Goal: Task Accomplishment & Management: Use online tool/utility

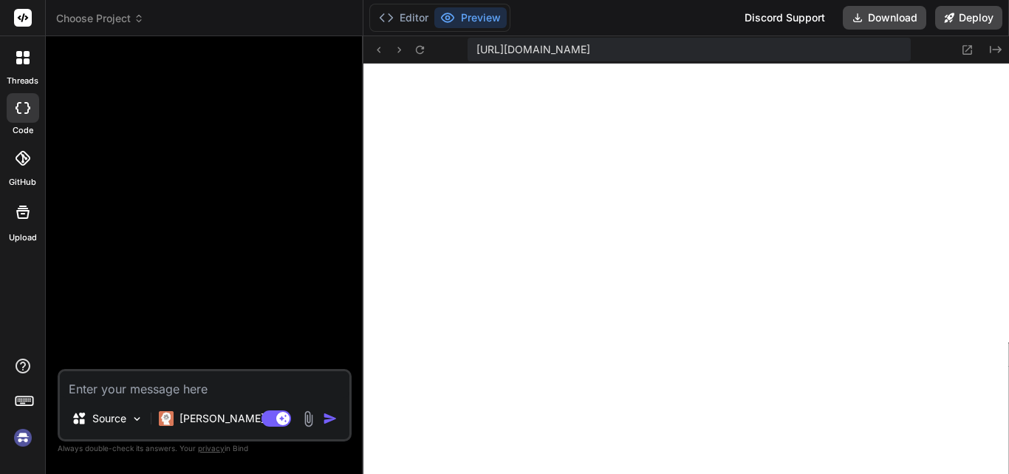
scroll to position [2752, 0]
click at [419, 57] on button at bounding box center [420, 50] width 18 height 18
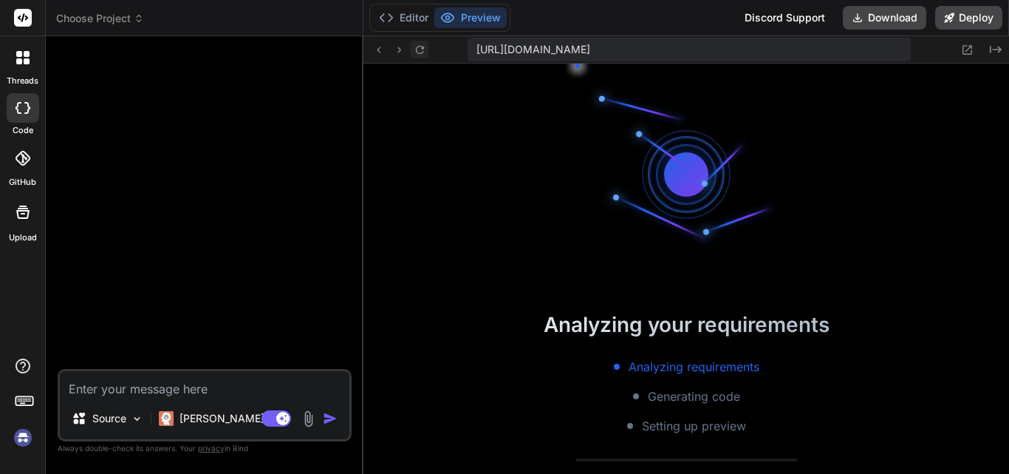
click at [419, 57] on button at bounding box center [420, 50] width 18 height 18
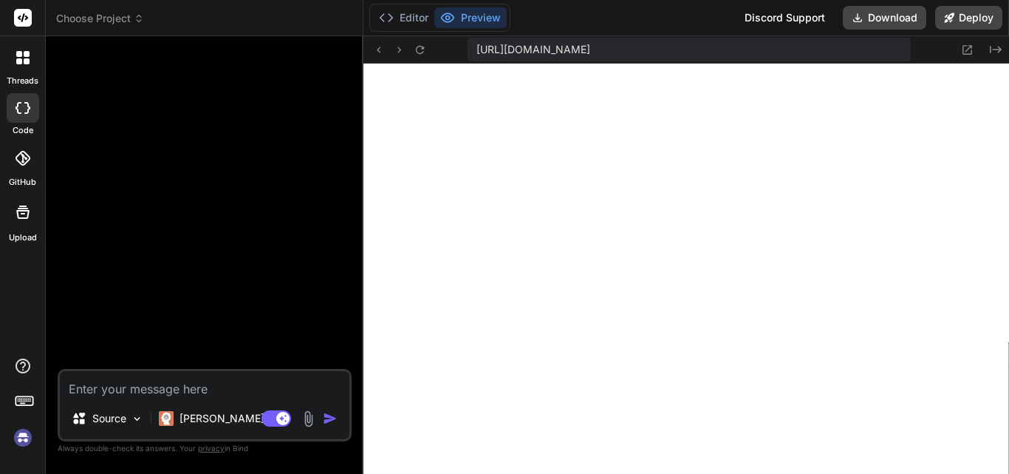
scroll to position [2780, 0]
click at [214, 393] on textarea at bounding box center [205, 384] width 290 height 27
click at [400, 21] on button "Editor" at bounding box center [403, 17] width 61 height 21
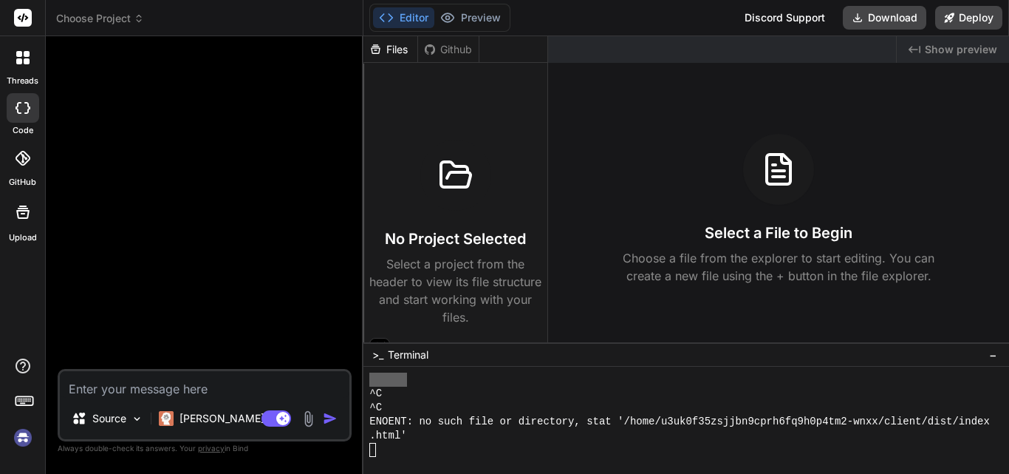
click at [398, 42] on div "Files" at bounding box center [391, 49] width 54 height 15
click at [398, 46] on div "Files" at bounding box center [391, 49] width 54 height 15
click at [398, 47] on div "Files" at bounding box center [391, 49] width 54 height 15
click at [434, 46] on icon at bounding box center [430, 49] width 10 height 10
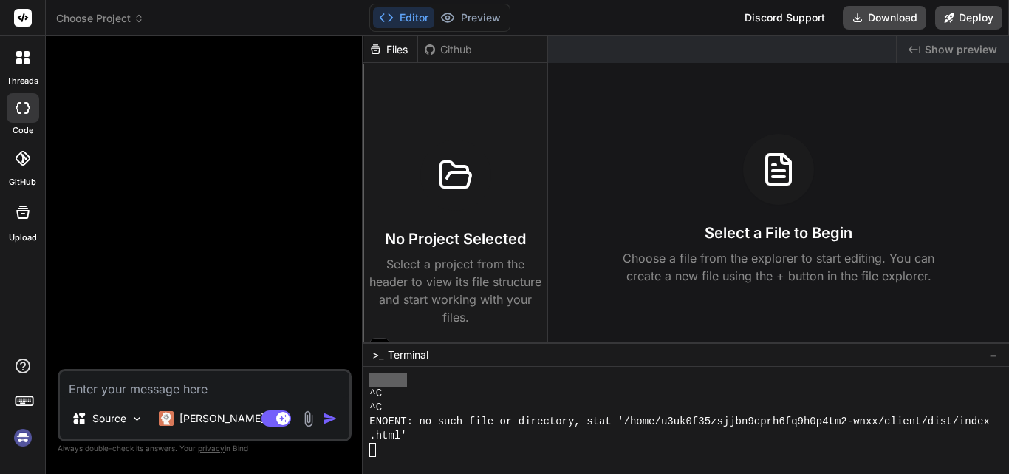
click at [434, 47] on icon at bounding box center [430, 49] width 10 height 10
click at [17, 433] on img at bounding box center [22, 437] width 25 height 25
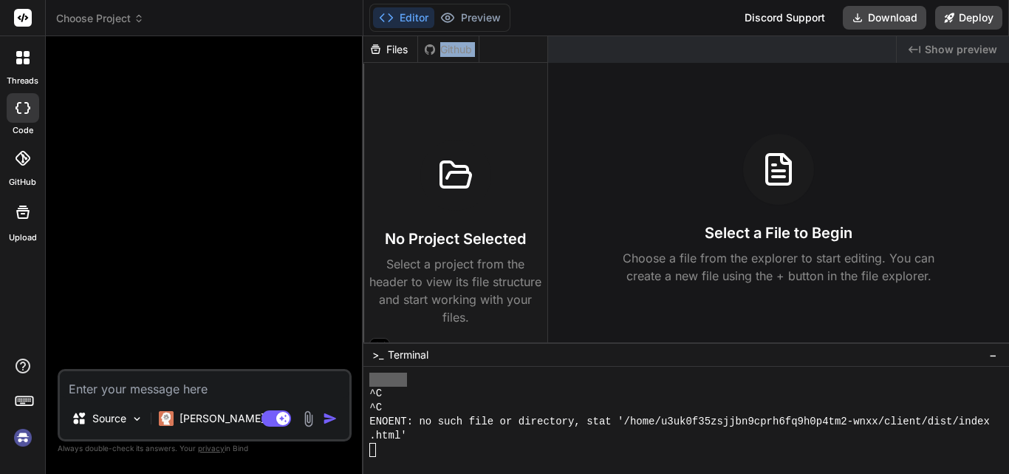
click at [19, 436] on img at bounding box center [22, 437] width 25 height 25
click at [27, 436] on img at bounding box center [22, 437] width 25 height 25
click at [27, 439] on img at bounding box center [22, 437] width 25 height 25
click at [30, 436] on img at bounding box center [22, 437] width 25 height 25
click at [25, 439] on img at bounding box center [22, 437] width 25 height 25
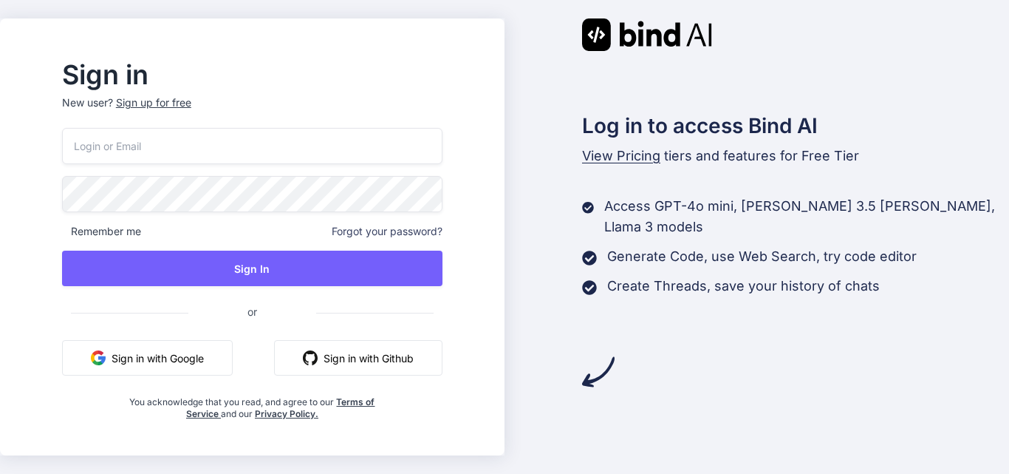
click at [183, 356] on button "Sign in with Google" at bounding box center [147, 357] width 171 height 35
click at [205, 353] on button "Sign in with Google" at bounding box center [147, 357] width 171 height 35
click at [174, 358] on button "Sign in with Google" at bounding box center [147, 357] width 171 height 35
